Goal: Complete application form

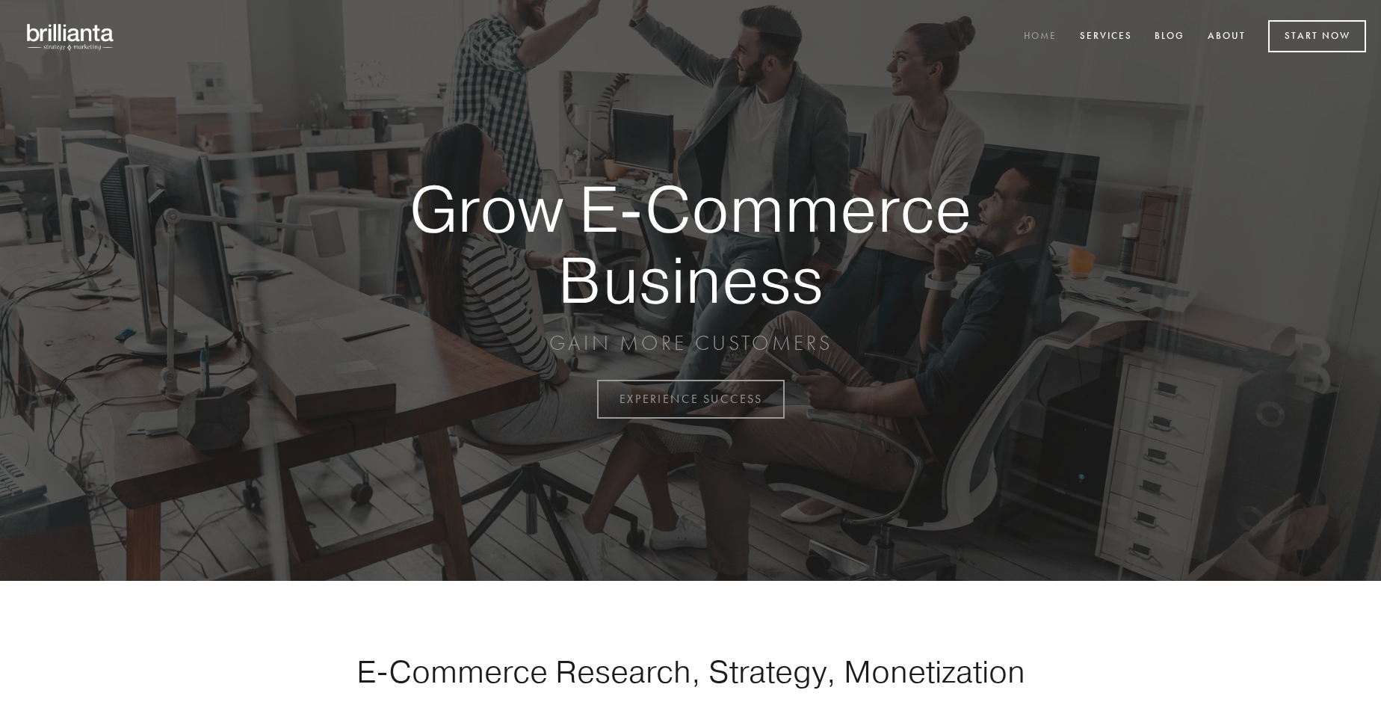
scroll to position [3917, 0]
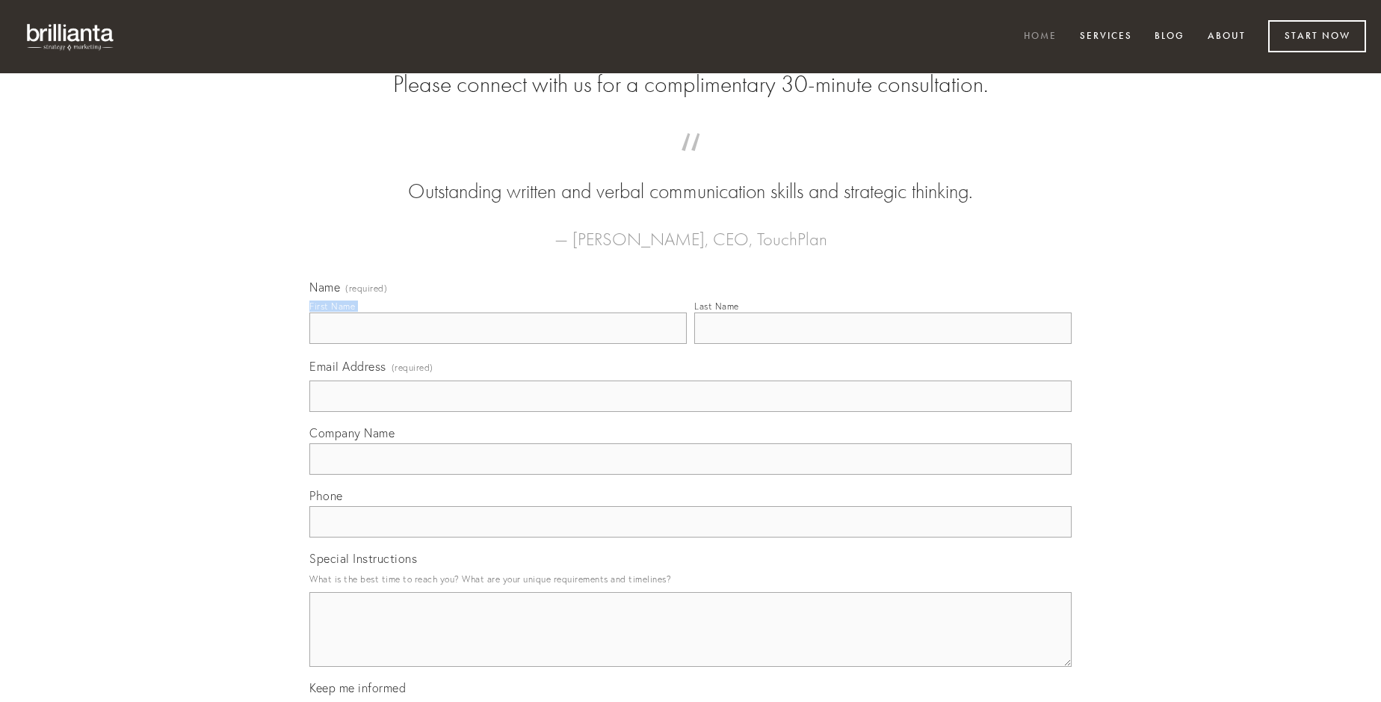
type input "[PERSON_NAME]"
click at [882, 344] on input "Last Name" at bounding box center [882, 327] width 377 height 31
type input "[PERSON_NAME]"
click at [690, 412] on input "Email Address (required)" at bounding box center [690, 395] width 762 height 31
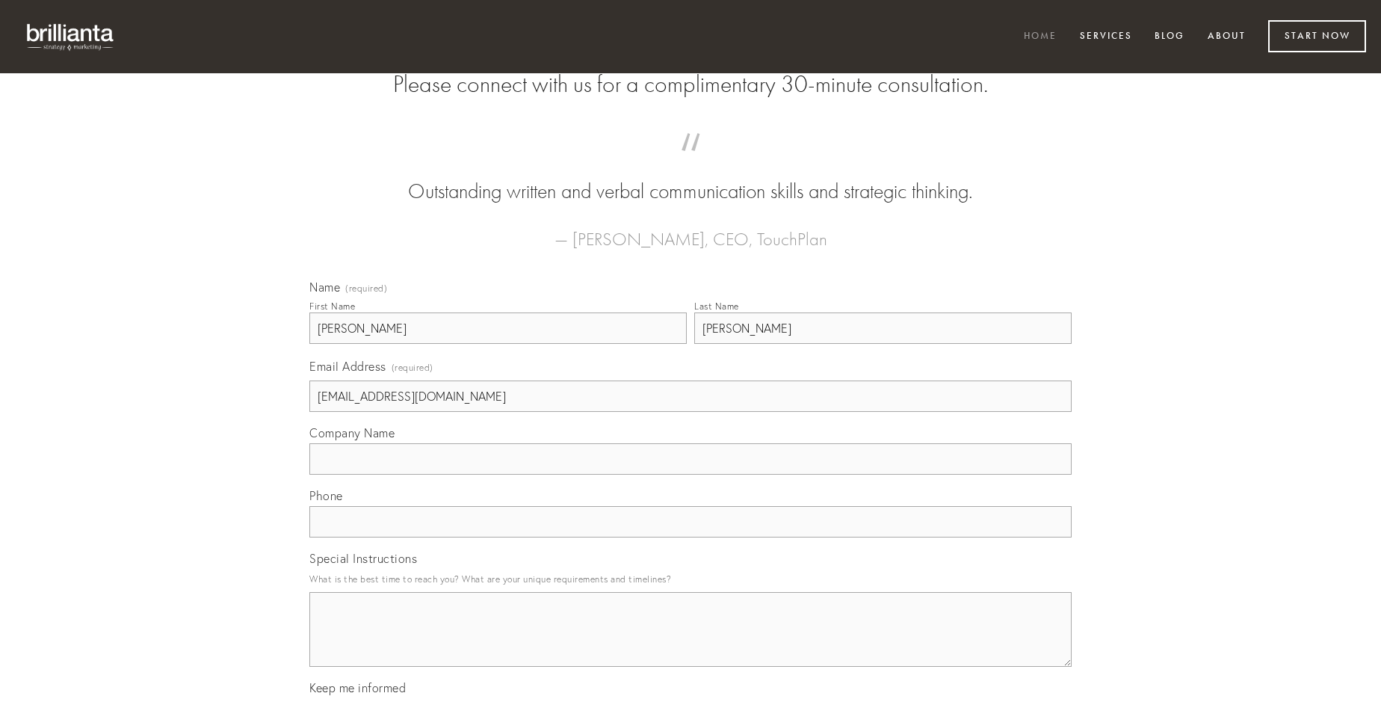
type input "[EMAIL_ADDRESS][DOMAIN_NAME]"
click at [690, 474] on input "Company Name" at bounding box center [690, 458] width 762 height 31
type input "sursum"
click at [690, 537] on input "text" at bounding box center [690, 521] width 762 height 31
click at [690, 643] on textarea "Special Instructions" at bounding box center [690, 629] width 762 height 75
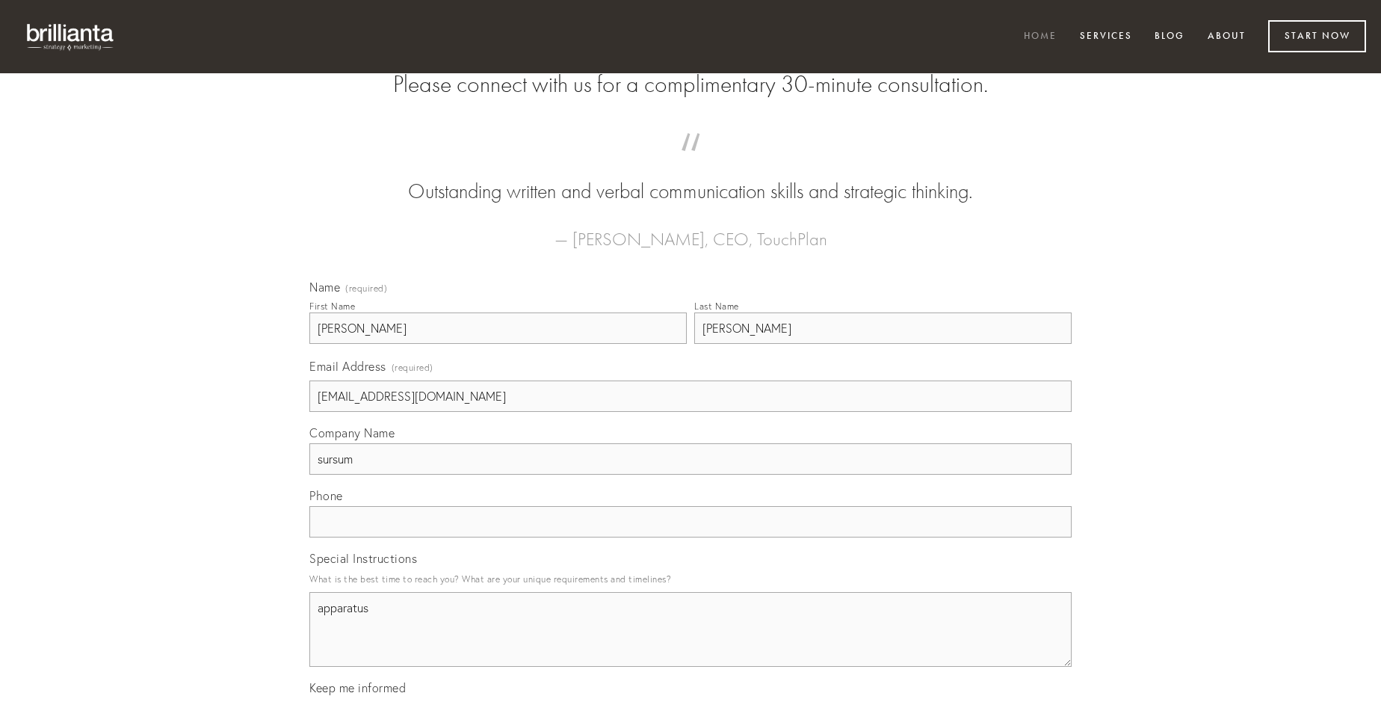
type textarea "apparatus"
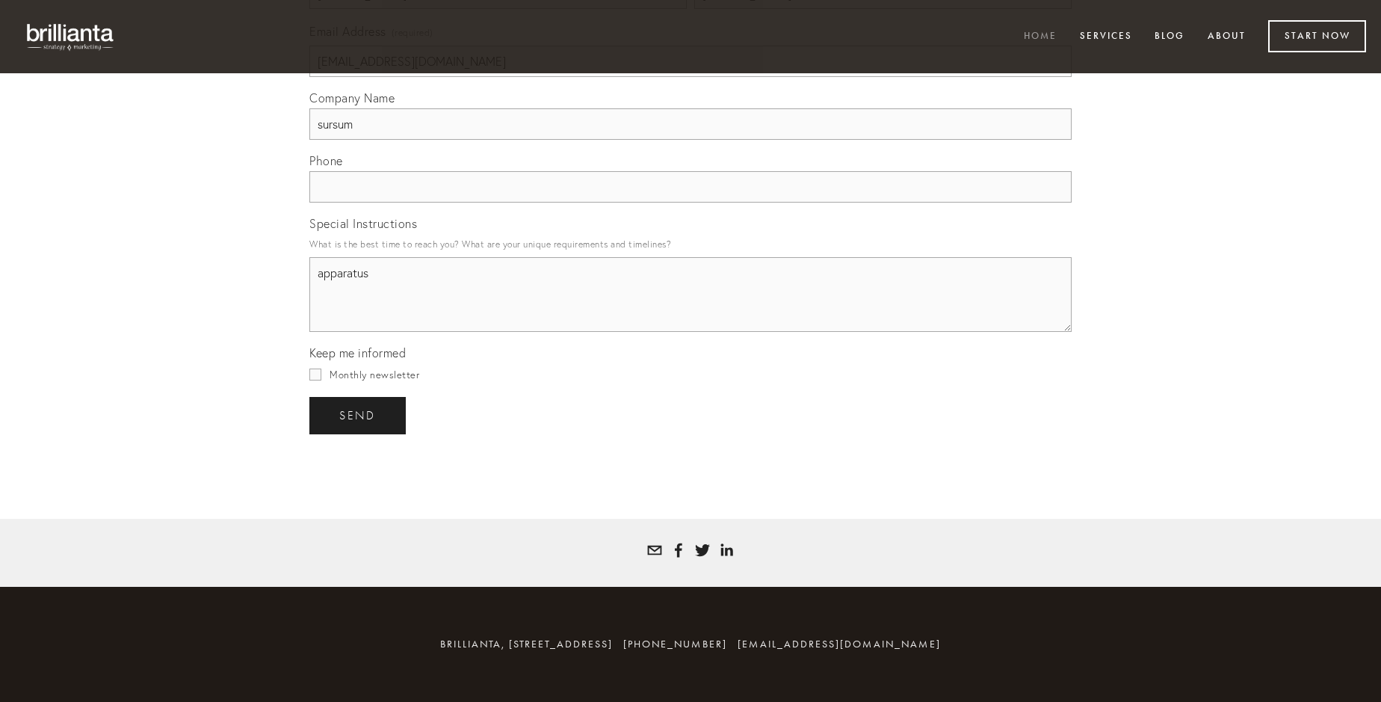
click at [359, 415] on span "send" at bounding box center [357, 415] width 37 height 13
